Goal: Task Accomplishment & Management: Manage account settings

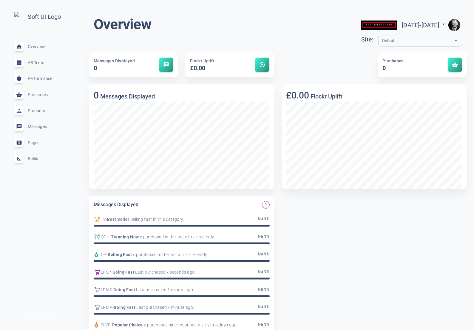
click at [33, 158] on span "Rules" at bounding box center [49, 158] width 43 height 0
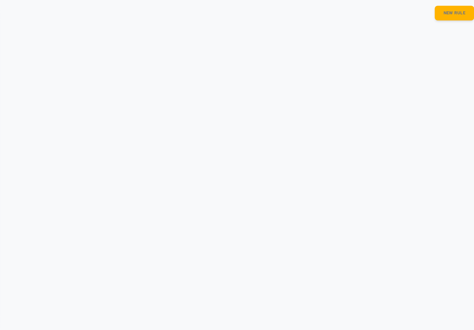
click at [374, 17] on html "close Overview expand_less AB Tests expand_less Performance expand_less Purchas…" at bounding box center [237, 8] width 474 height 17
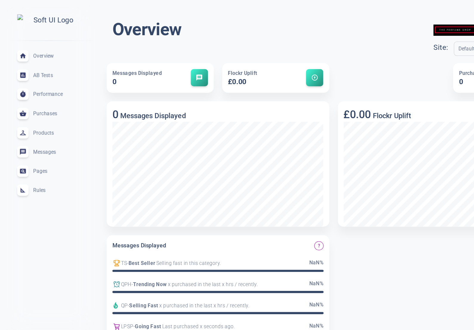
click at [30, 158] on span "Rules" at bounding box center [49, 158] width 43 height 0
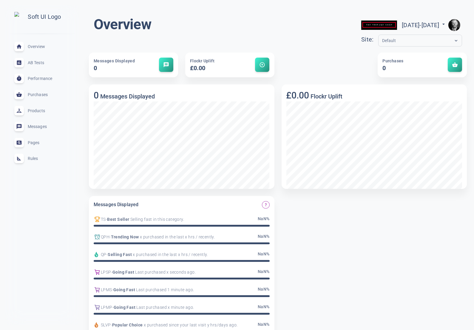
click at [33, 158] on span "Rules" at bounding box center [49, 158] width 43 height 0
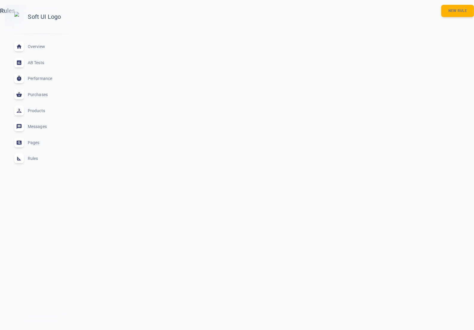
click at [33, 47] on span "Overview" at bounding box center [49, 47] width 43 height 0
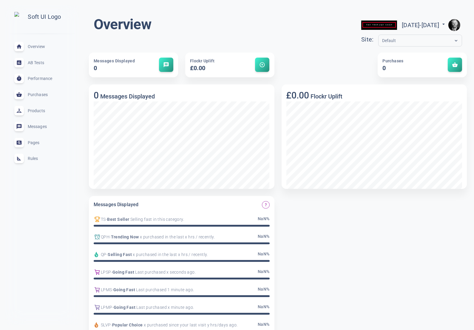
click at [34, 158] on span "Rules" at bounding box center [49, 158] width 43 height 0
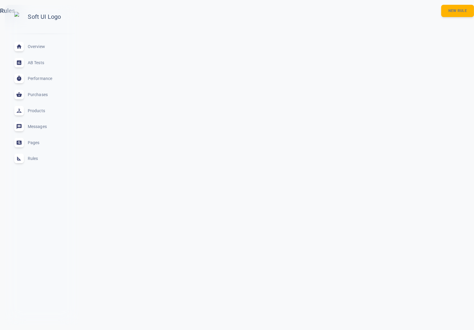
click at [34, 47] on span "Overview" at bounding box center [49, 47] width 43 height 0
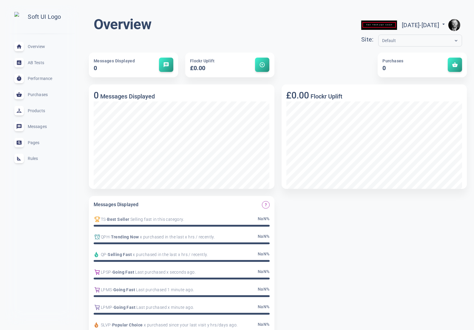
click at [30, 158] on span "Rules" at bounding box center [49, 158] width 43 height 0
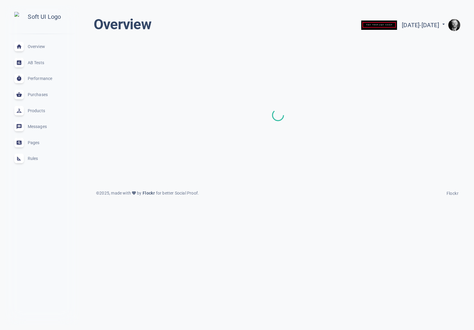
click at [40, 164] on div "Rules expand_less" at bounding box center [42, 159] width 65 height 16
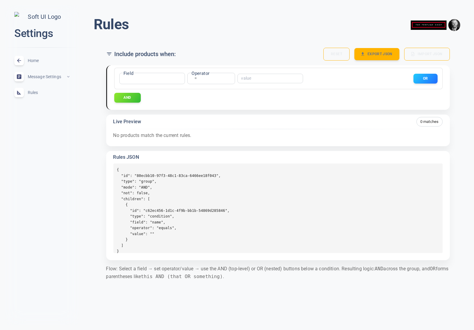
click at [86, 170] on div "Rules menu Include products when: Reset Export JSON Import JSON Field ​ name Fi…" at bounding box center [278, 150] width 392 height 290
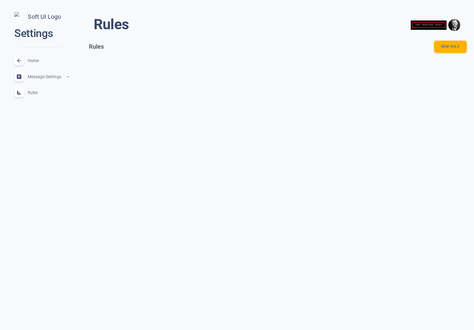
click at [33, 61] on span "Home" at bounding box center [49, 61] width 43 height 0
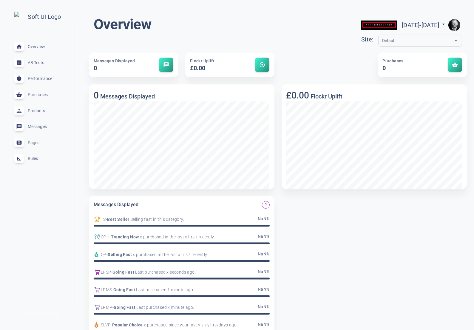
click at [34, 158] on span "Rules" at bounding box center [49, 158] width 43 height 0
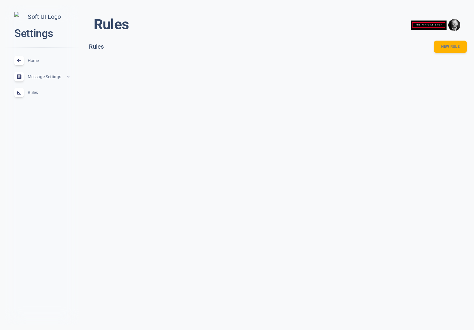
click at [31, 66] on div "Home expand_less" at bounding box center [42, 61] width 65 height 16
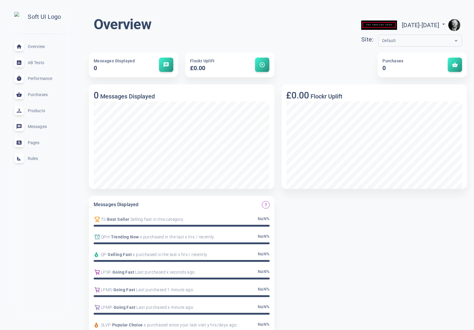
click at [37, 158] on span "Rules" at bounding box center [49, 158] width 43 height 0
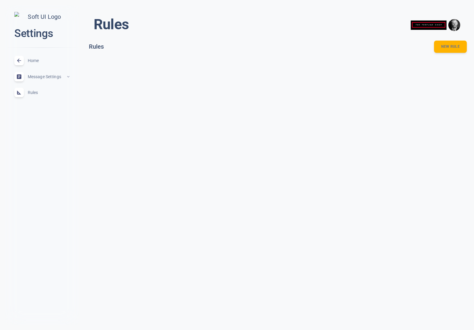
click at [177, 60] on html "close Settings Home expand_less Message Settings expand_less Rules expand_less …" at bounding box center [237, 30] width 474 height 60
click at [445, 50] on button "New rule" at bounding box center [450, 47] width 33 height 13
click at [431, 60] on html "close Settings Home expand_less Message Settings expand_less Rules expand_less …" at bounding box center [237, 30] width 474 height 60
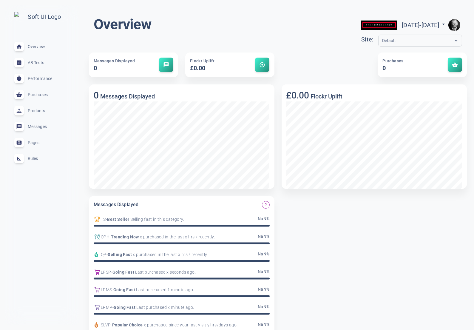
click at [34, 158] on span "Rules" at bounding box center [49, 158] width 43 height 0
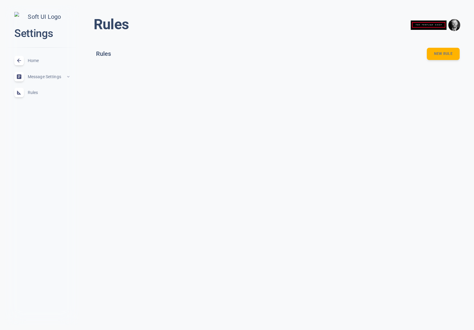
click at [414, 74] on html "close Settings Home expand_less Message Settings expand_less Rules expand_less …" at bounding box center [237, 37] width 474 height 74
click at [446, 55] on button "New rule" at bounding box center [443, 54] width 33 height 13
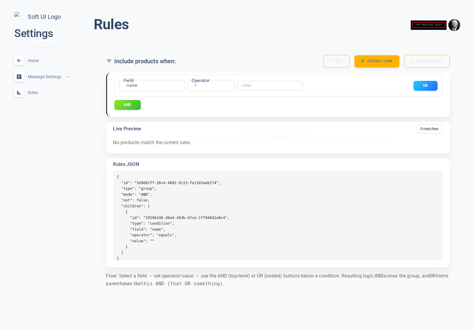
click at [38, 61] on span "Home" at bounding box center [49, 61] width 43 height 0
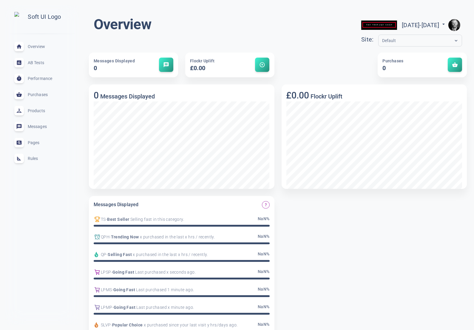
click at [33, 158] on span "Rules" at bounding box center [49, 158] width 43 height 0
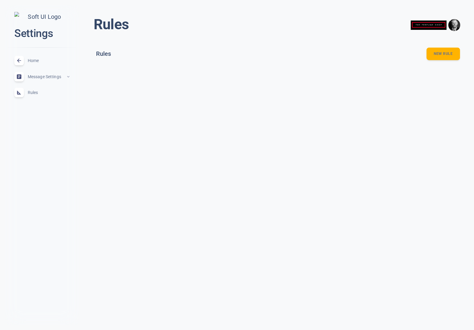
click at [447, 51] on button "New rule" at bounding box center [443, 54] width 33 height 13
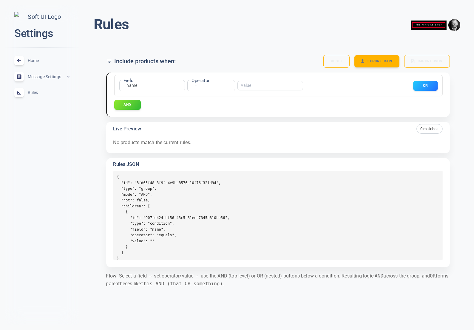
click at [424, 88] on button "OR" at bounding box center [425, 86] width 24 height 10
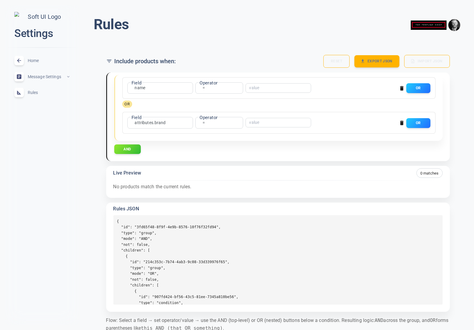
click at [401, 87] on icon "button" at bounding box center [402, 88] width 4 height 4
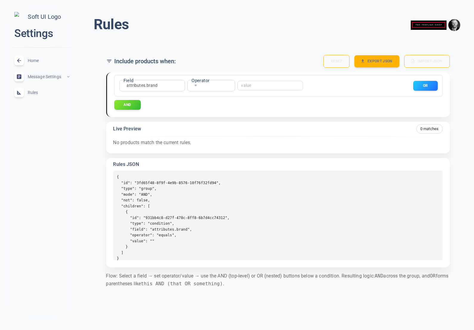
click at [420, 83] on button "OR" at bounding box center [425, 86] width 24 height 10
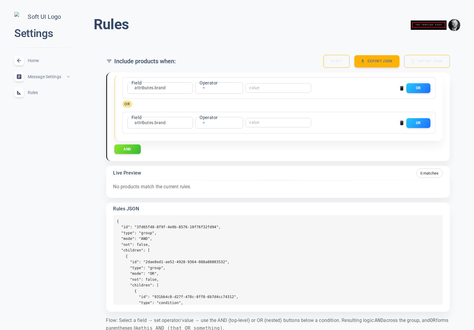
click at [399, 123] on icon "button" at bounding box center [402, 123] width 6 height 6
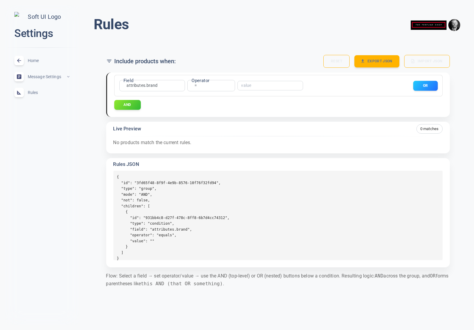
click at [418, 84] on button "OR" at bounding box center [425, 86] width 24 height 10
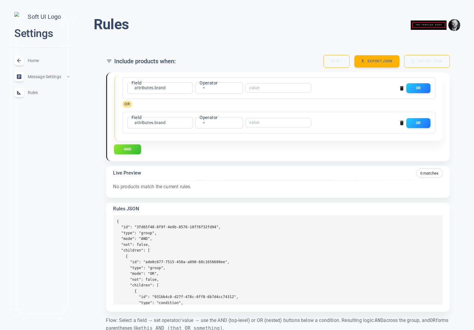
click at [123, 149] on button "AND" at bounding box center [127, 149] width 27 height 10
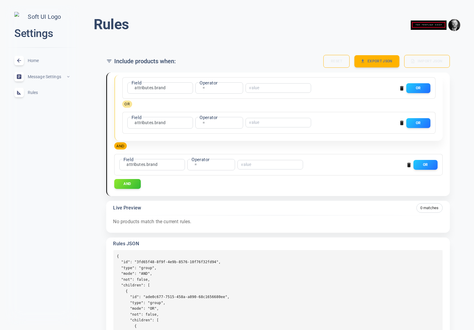
click at [409, 164] on icon "button" at bounding box center [409, 165] width 4 height 4
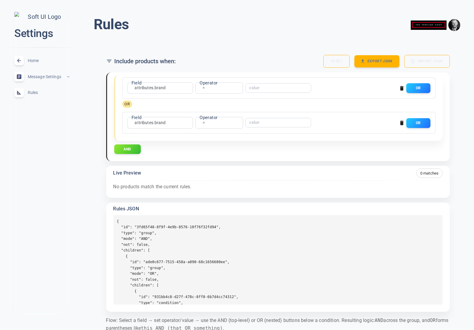
click at [293, 142] on div "Field attributes.brand attributes.brand Field Operator = equals Operator ​ OR O…" at bounding box center [278, 114] width 328 height 79
click at [162, 125] on body "close Settings Home expand_less Message Settings expand_less Rules expand_less …" at bounding box center [237, 174] width 474 height 358
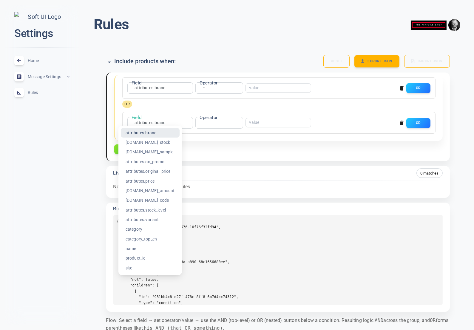
click at [285, 149] on div at bounding box center [237, 165] width 474 height 330
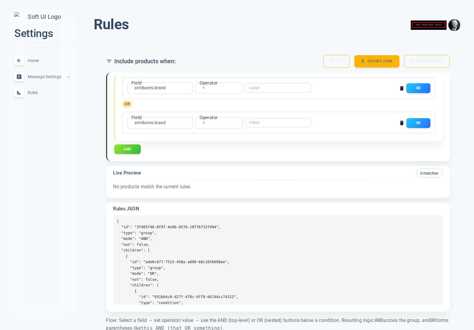
click at [400, 124] on icon "button" at bounding box center [402, 123] width 6 height 6
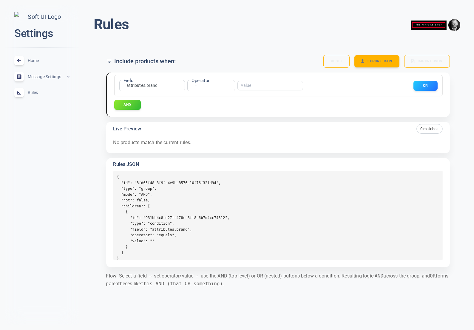
click at [197, 86] on body "close Settings Home expand_less Message Settings expand_less Rules expand_less …" at bounding box center [237, 152] width 474 height 314
click at [193, 93] on li "exists" at bounding box center [196, 96] width 48 height 10
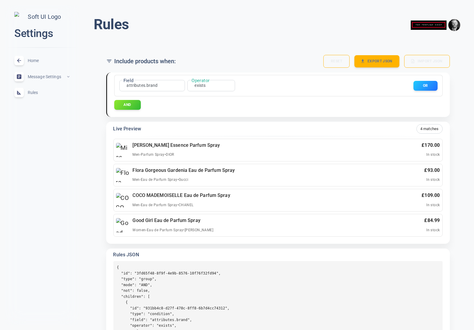
click at [154, 86] on body "close Settings Home expand_less Message Settings expand_less Rules expand_less …" at bounding box center [237, 197] width 474 height 404
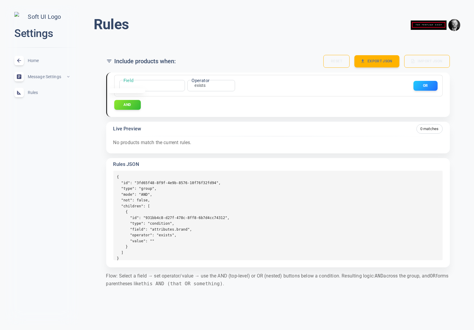
click at [150, 96] on div at bounding box center [237, 165] width 474 height 330
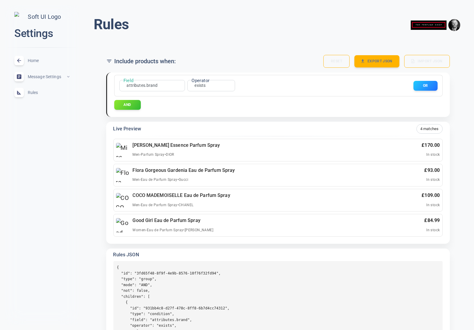
click at [200, 85] on body "close Settings Home expand_less Message Settings expand_less Rules expand_less …" at bounding box center [237, 197] width 474 height 404
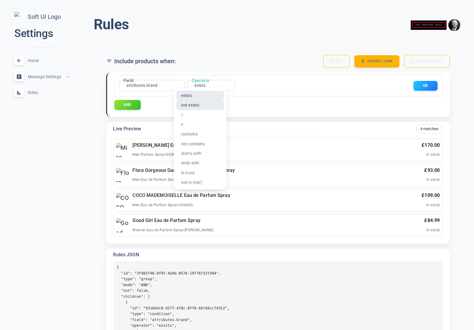
click at [189, 103] on li "not exists" at bounding box center [200, 105] width 48 height 10
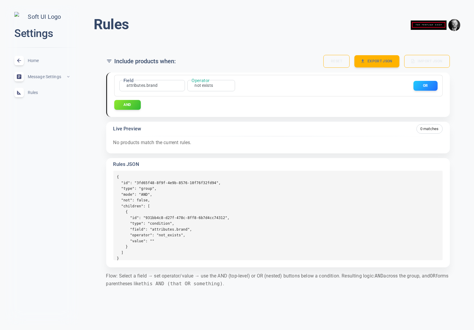
click at [204, 86] on body "close Settings Home expand_less Message Settings expand_less Rules expand_less …" at bounding box center [237, 152] width 474 height 314
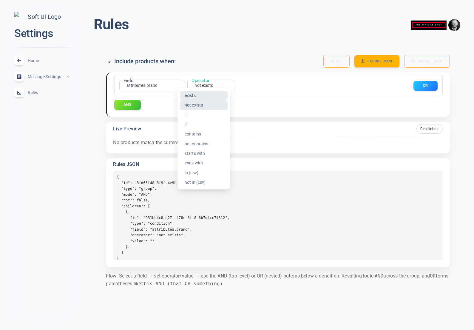
click at [197, 94] on li "exists" at bounding box center [204, 96] width 48 height 10
type input "exists"
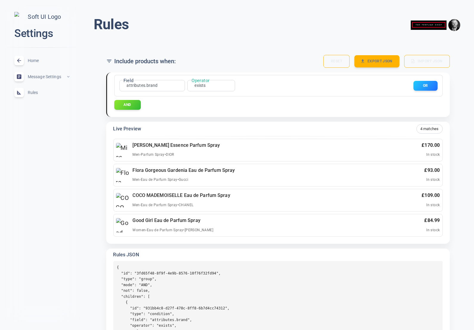
click at [230, 58] on div "Include products when: Reset Export JSON Import JSON" at bounding box center [278, 61] width 344 height 13
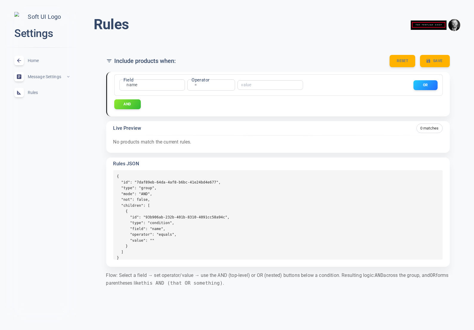
click at [133, 84] on body "close Settings Home expand_less Message Settings expand_less Rules expand_less …" at bounding box center [237, 151] width 474 height 313
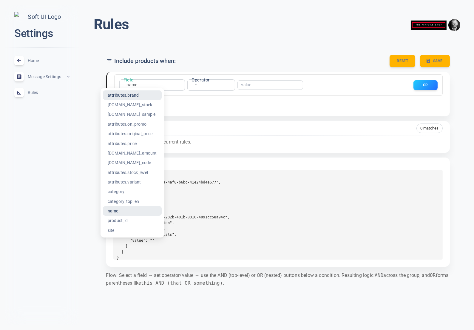
click at [132, 96] on li "attributes.brand" at bounding box center [132, 95] width 59 height 10
type input "attributes.brand"
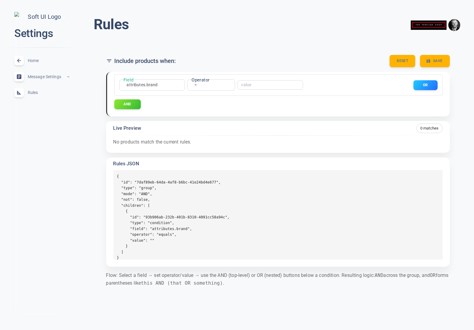
click at [196, 84] on body "close Settings Home expand_less Message Settings expand_less Rules expand_less …" at bounding box center [237, 151] width 474 height 313
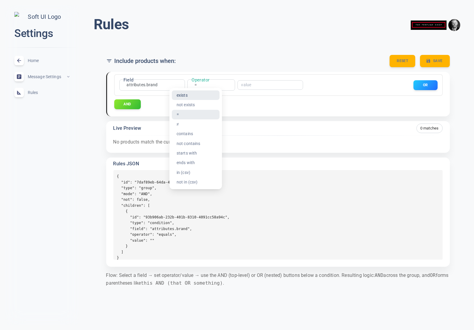
click at [195, 95] on li "exists" at bounding box center [196, 95] width 48 height 10
type input "exists"
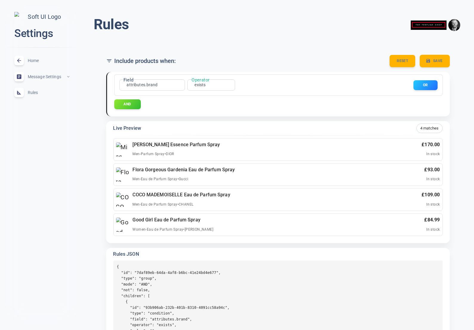
click at [444, 60] on button "Save" at bounding box center [435, 61] width 30 height 13
click at [338, 63] on input "Name" at bounding box center [352, 61] width 48 height 7
type input "d"
type input "Test Rule"
click at [36, 61] on span "Home" at bounding box center [49, 61] width 43 height 0
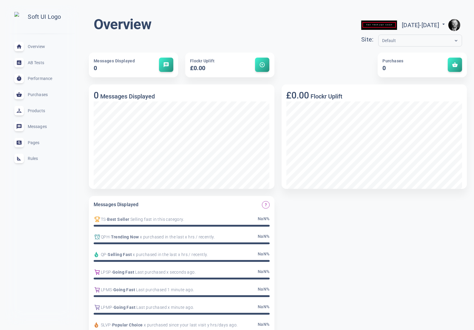
click at [33, 158] on span "Rules" at bounding box center [49, 158] width 43 height 0
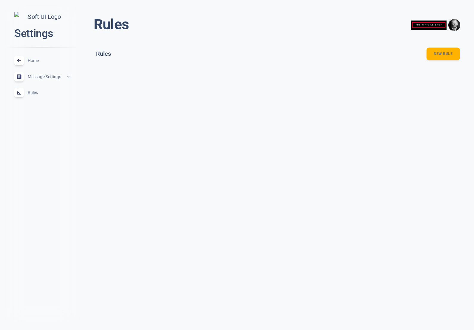
click at [448, 51] on button "New rule" at bounding box center [443, 54] width 33 height 13
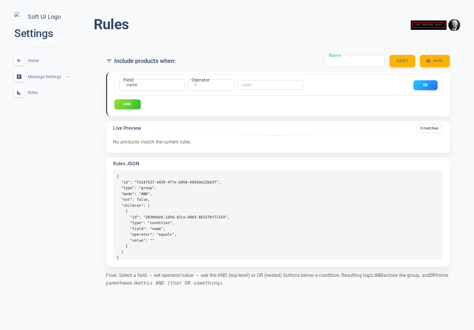
click at [351, 63] on input "Name" at bounding box center [352, 61] width 48 height 7
type input "test rule"
click at [160, 85] on div "name name Field" at bounding box center [152, 84] width 66 height 11
click at [129, 85] on body "close Settings Home expand_less Message Settings expand_less Rules expand_less …" at bounding box center [237, 151] width 474 height 313
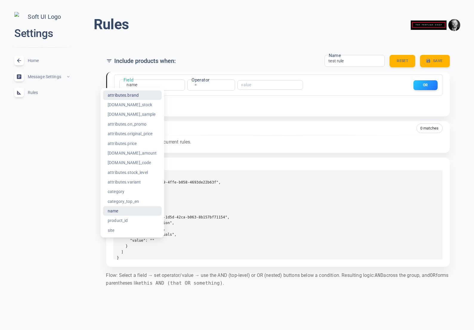
click at [130, 97] on li "attributes.brand" at bounding box center [132, 95] width 59 height 10
type input "attributes.brand"
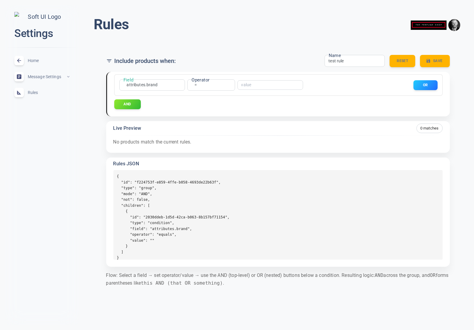
click at [198, 83] on body "close Settings Home expand_less Message Settings expand_less Rules expand_less …" at bounding box center [237, 151] width 474 height 313
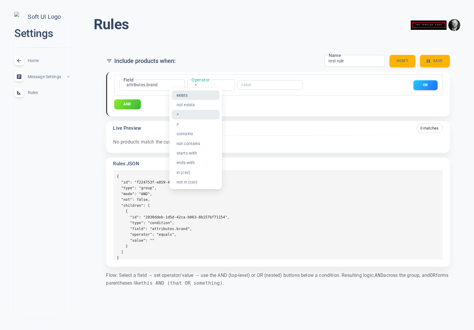
click at [197, 97] on li "exists" at bounding box center [196, 95] width 48 height 10
type input "exists"
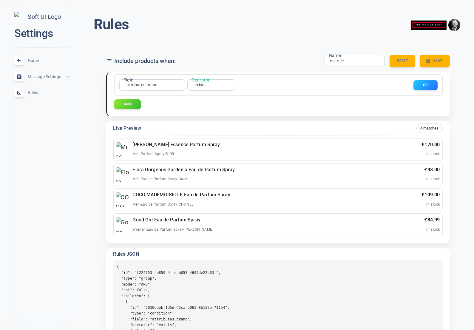
click at [435, 61] on button "Save" at bounding box center [435, 61] width 30 height 13
click at [34, 61] on span "Home" at bounding box center [49, 61] width 43 height 0
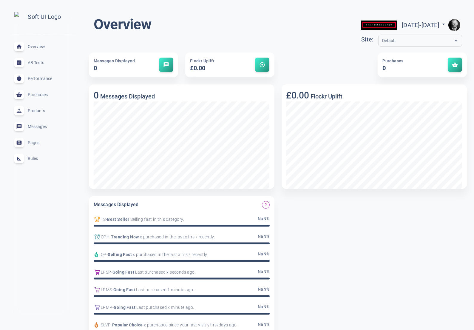
drag, startPoint x: 36, startPoint y: 160, endPoint x: 41, endPoint y: 147, distance: 13.3
click at [36, 158] on span "Rules" at bounding box center [49, 158] width 43 height 0
click at [31, 158] on span "Rules" at bounding box center [49, 158] width 43 height 0
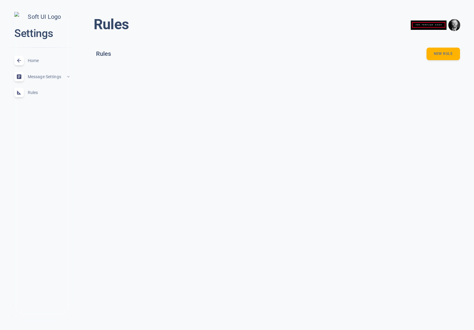
click at [452, 56] on button "New rule" at bounding box center [443, 54] width 33 height 13
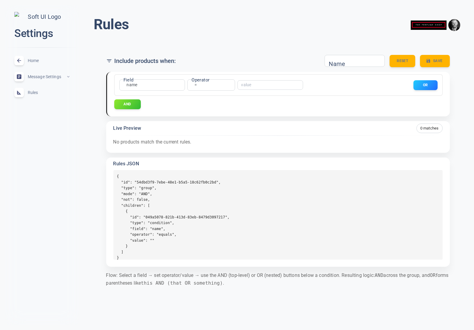
click at [346, 65] on div "Name" at bounding box center [355, 61] width 60 height 12
type input "Test rule"
click at [132, 90] on div "name name Field" at bounding box center [152, 84] width 66 height 11
click at [137, 87] on body "close Settings Home expand_less Message Settings expand_less Rules expand_less …" at bounding box center [237, 151] width 474 height 313
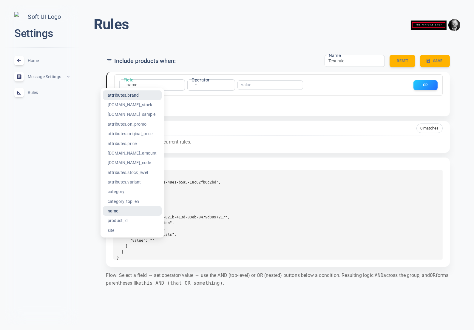
click at [136, 94] on li "attributes.brand" at bounding box center [132, 95] width 59 height 10
type input "attributes.brand"
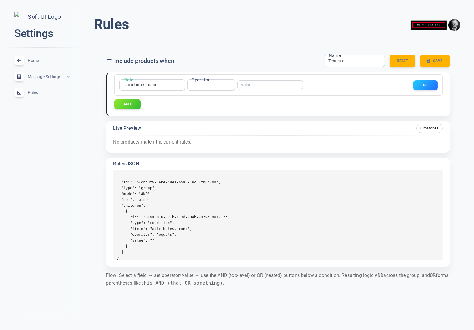
click at [197, 84] on body "close Settings Home expand_less Message Settings expand_less Rules expand_less …" at bounding box center [237, 151] width 474 height 313
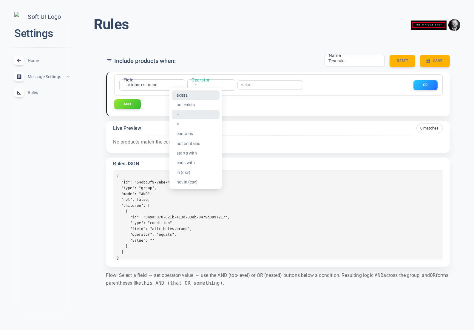
click at [194, 94] on li "exists" at bounding box center [196, 95] width 48 height 10
type input "exists"
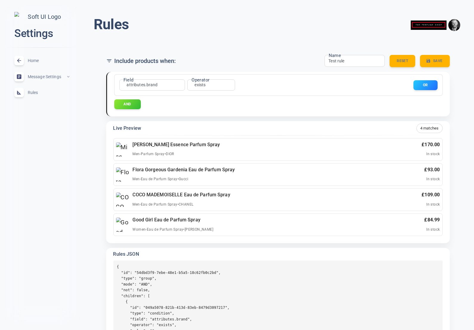
click at [325, 108] on div "AND" at bounding box center [278, 104] width 328 height 10
click at [435, 61] on button "Save" at bounding box center [435, 61] width 30 height 13
click at [432, 60] on button "Save" at bounding box center [435, 61] width 30 height 13
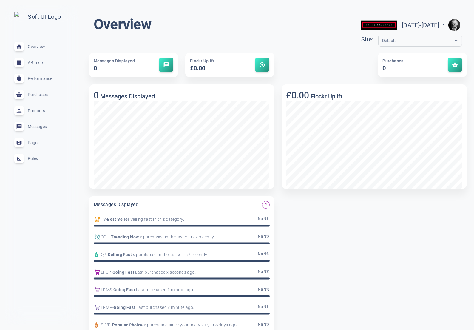
click at [23, 162] on div at bounding box center [19, 159] width 10 height 10
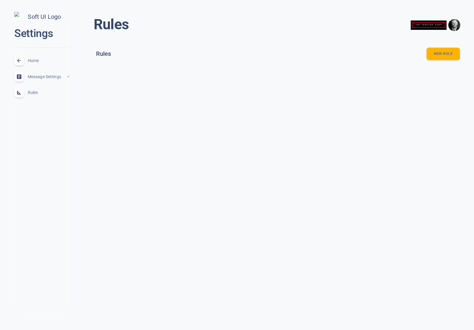
click at [441, 57] on button "New rule" at bounding box center [443, 54] width 33 height 13
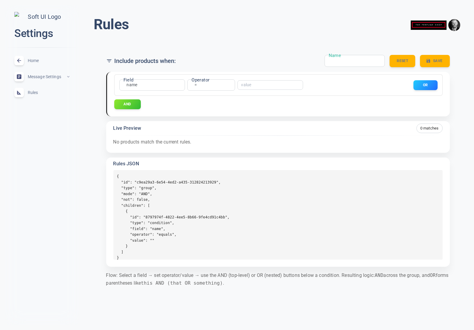
click at [348, 63] on input "Name" at bounding box center [352, 61] width 48 height 7
type input "test"
click at [198, 85] on body "close Settings Home expand_less Message Settings expand_less Rules expand_less …" at bounding box center [237, 151] width 474 height 313
click at [122, 84] on div at bounding box center [237, 165] width 474 height 330
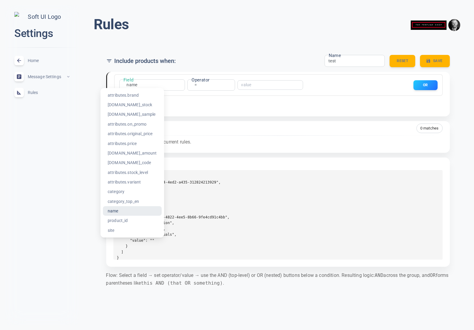
click at [133, 84] on body "close Settings Home expand_less Message Settings expand_less Rules expand_less …" at bounding box center [237, 151] width 474 height 313
drag, startPoint x: 135, startPoint y: 97, endPoint x: 182, endPoint y: 89, distance: 47.5
click at [136, 97] on li "attributes.brand" at bounding box center [132, 95] width 59 height 10
type input "attributes.brand"
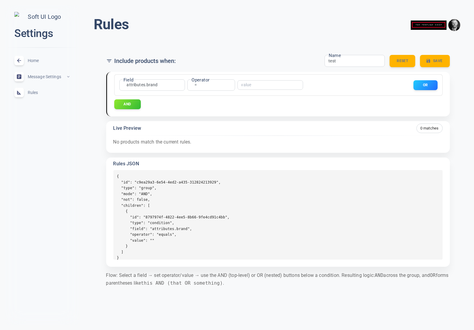
click at [196, 82] on label "Operator" at bounding box center [201, 80] width 18 height 7
click at [195, 83] on label "Operator" at bounding box center [201, 80] width 18 height 7
click at [195, 87] on body "close Settings Home expand_less Message Settings expand_less Rules expand_less …" at bounding box center [237, 151] width 474 height 313
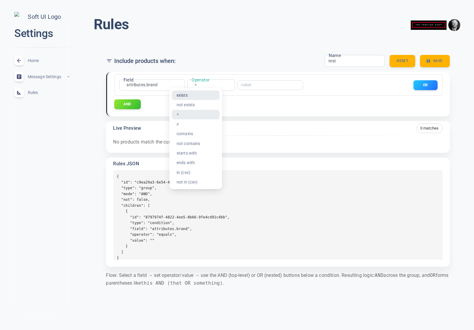
click at [191, 95] on li "exists" at bounding box center [196, 95] width 48 height 10
type input "exists"
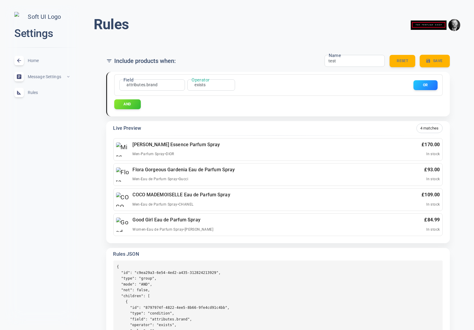
click at [438, 61] on button "Save" at bounding box center [435, 61] width 30 height 13
click at [36, 61] on span "Home" at bounding box center [49, 61] width 43 height 0
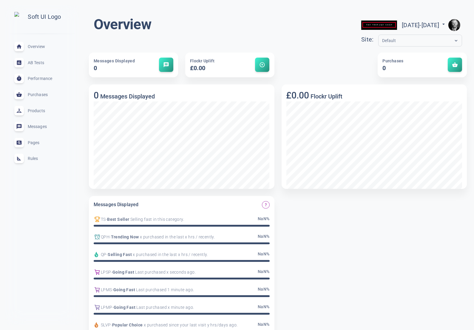
click at [30, 158] on span "Rules" at bounding box center [49, 158] width 43 height 0
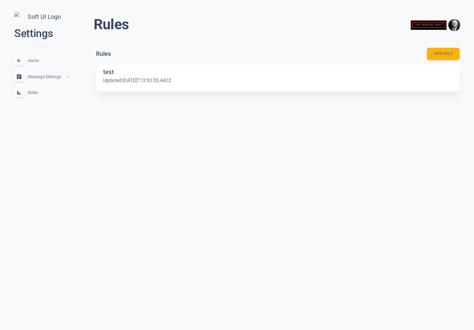
click at [163, 83] on p "Updated: [DATE]T13:53:55.442Z" at bounding box center [277, 81] width 349 height 8
